Goal: Navigation & Orientation: Find specific page/section

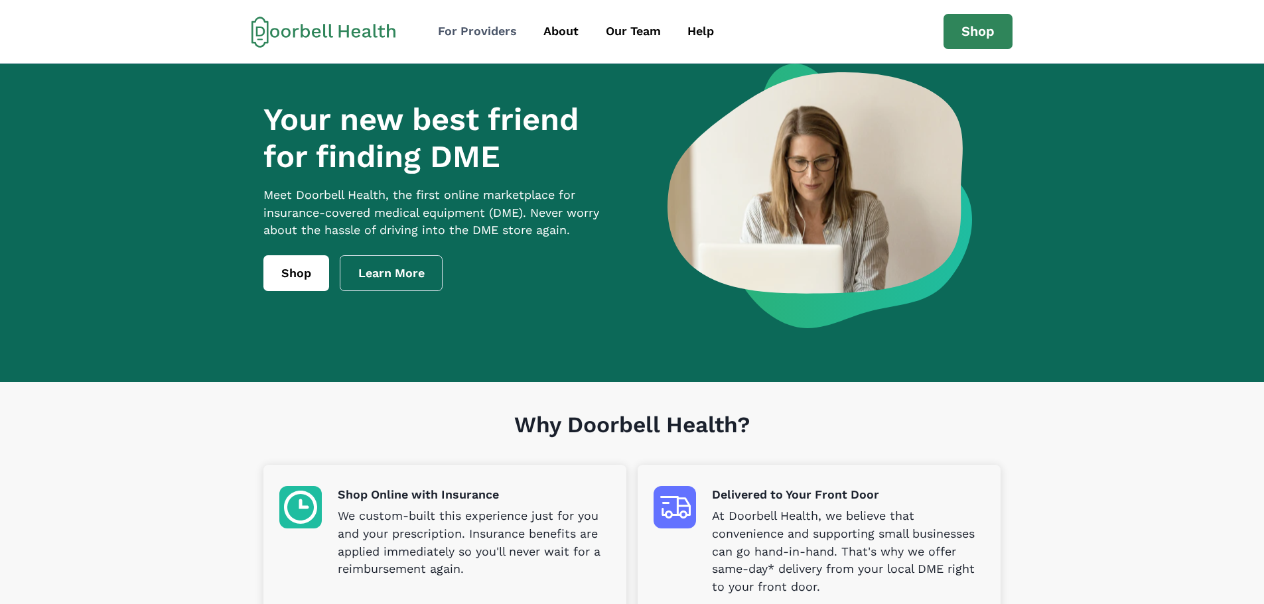
click at [457, 33] on div "For Providers" at bounding box center [477, 32] width 79 height 18
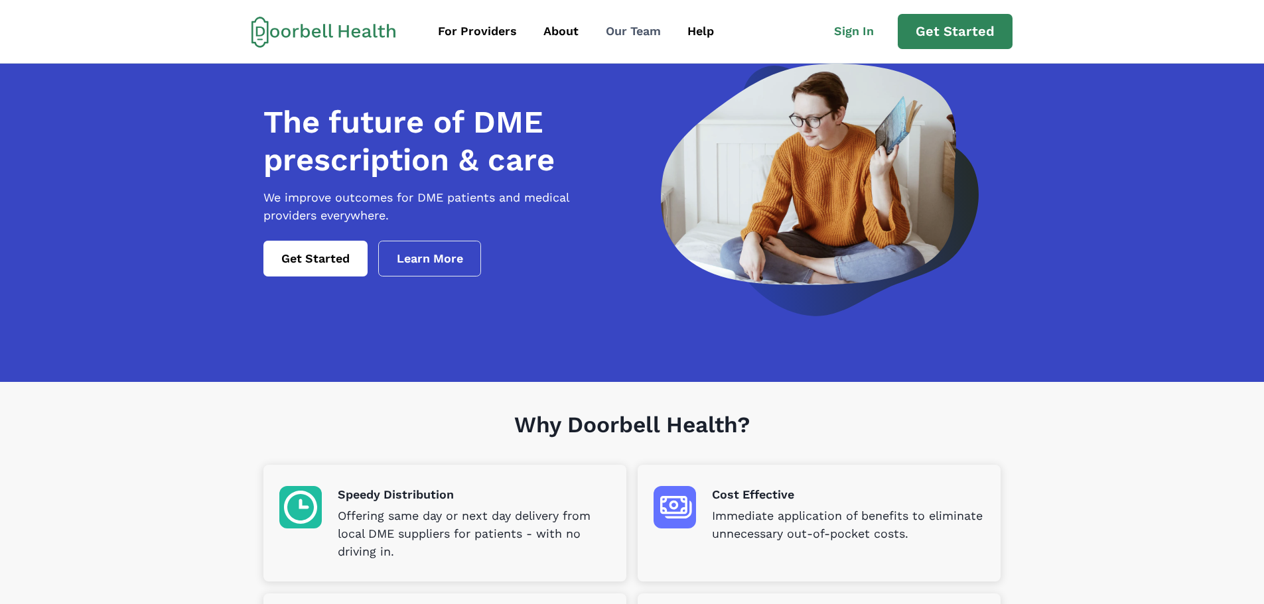
click at [645, 36] on div "Our Team" at bounding box center [633, 32] width 55 height 18
